Goal: Information Seeking & Learning: Learn about a topic

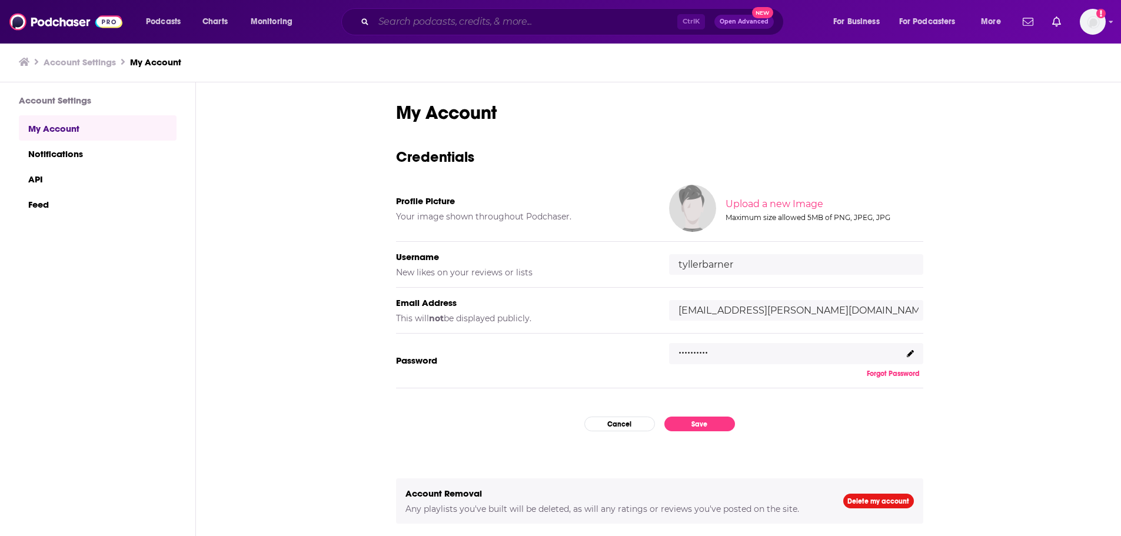
click at [448, 24] on input "Search podcasts, credits, & more..." at bounding box center [526, 21] width 304 height 19
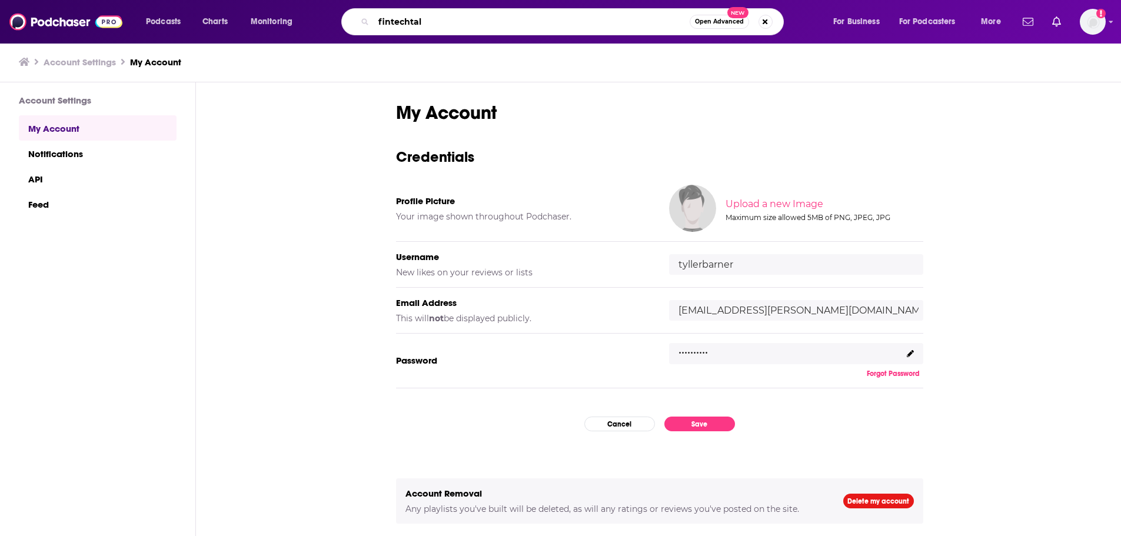
type input "fintechtalk"
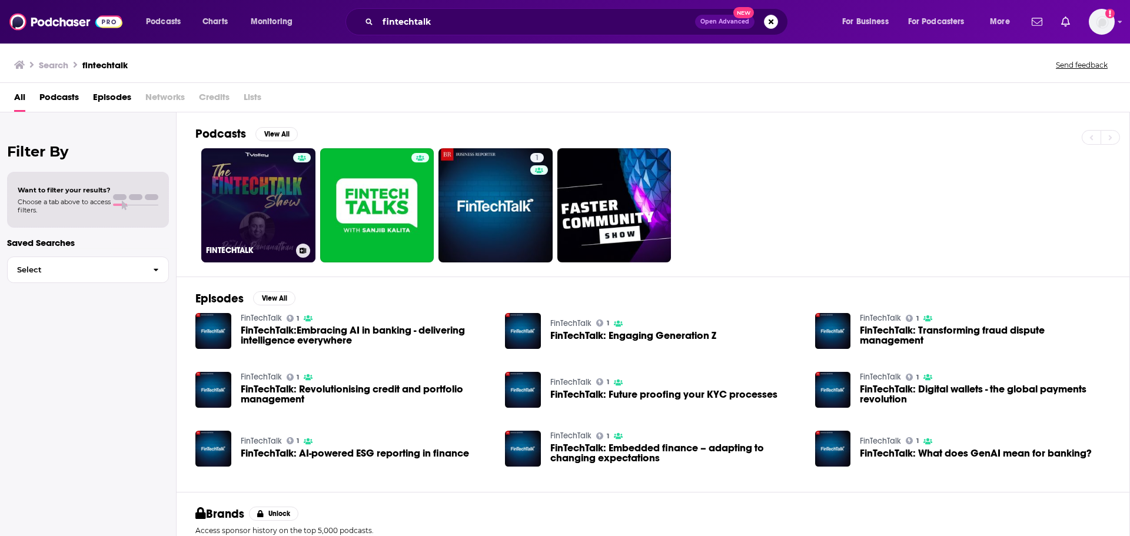
click at [270, 199] on link "FINTECHTALK" at bounding box center [258, 205] width 114 height 114
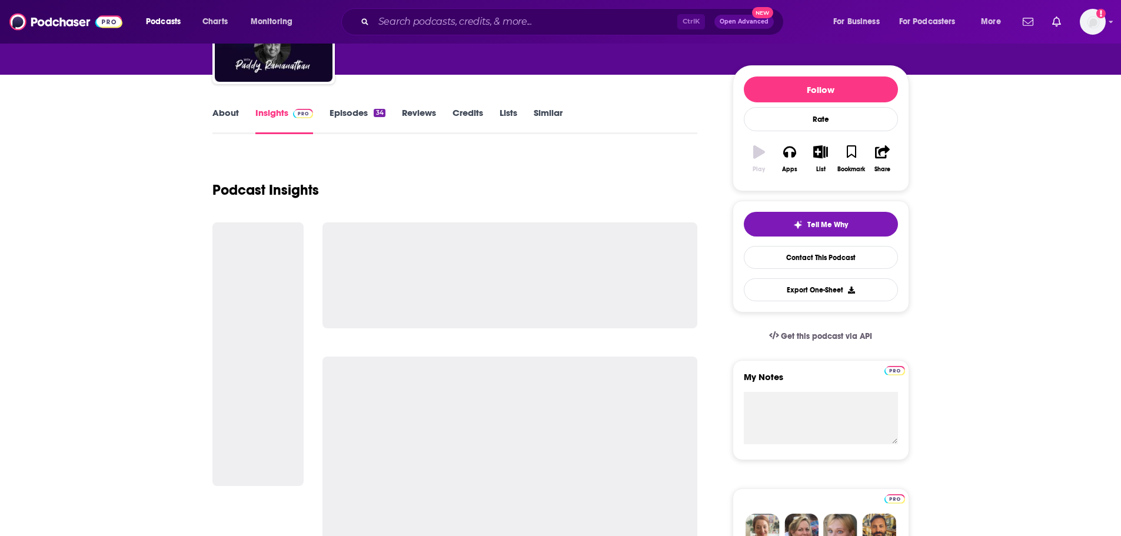
scroll to position [118, 0]
